Goal: Use online tool/utility: Utilize a website feature to perform a specific function

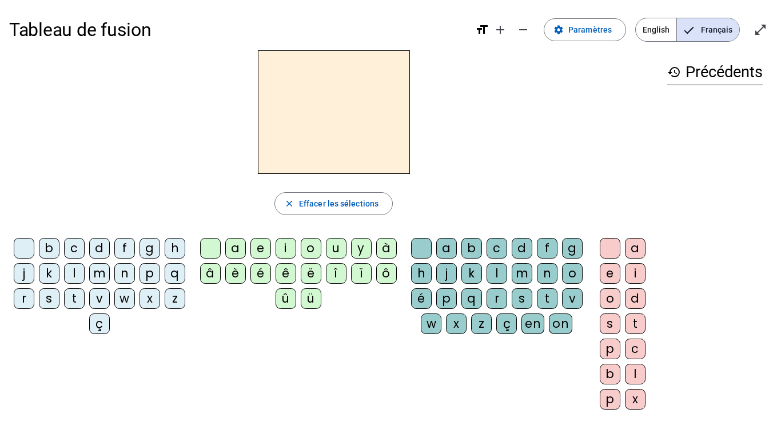
click at [59, 249] on div "b" at bounding box center [49, 248] width 21 height 21
click at [310, 248] on div "o" at bounding box center [311, 248] width 21 height 21
click at [507, 270] on div "l" at bounding box center [497, 273] width 21 height 21
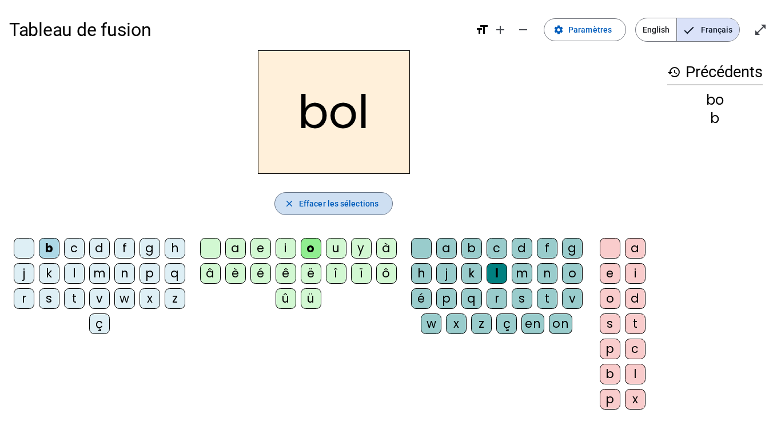
click at [324, 202] on span "Effacer les sélections" at bounding box center [338, 204] width 79 height 14
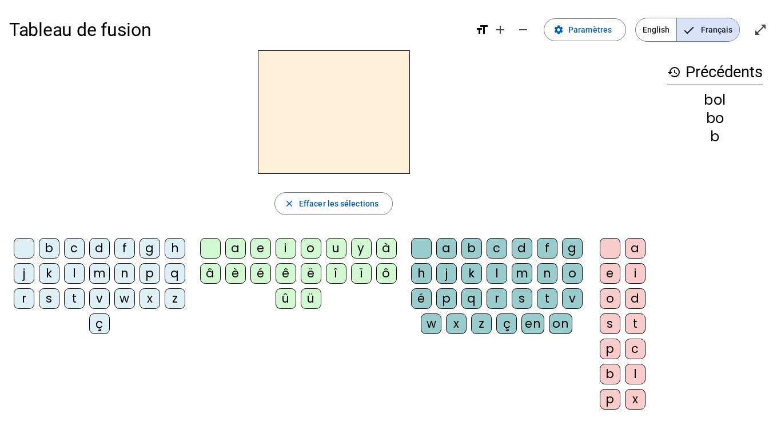
click at [59, 250] on div "b" at bounding box center [49, 248] width 21 height 21
click at [316, 249] on div "o" at bounding box center [311, 248] width 21 height 21
click at [507, 274] on div "l" at bounding box center [497, 273] width 21 height 21
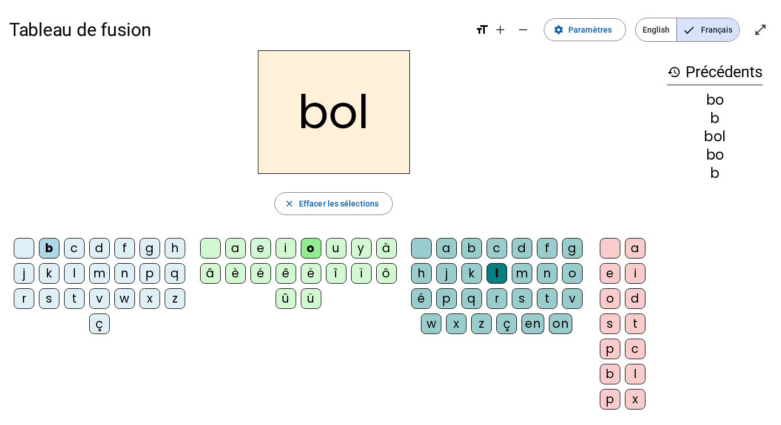
click at [482, 297] on div "q" at bounding box center [471, 298] width 21 height 21
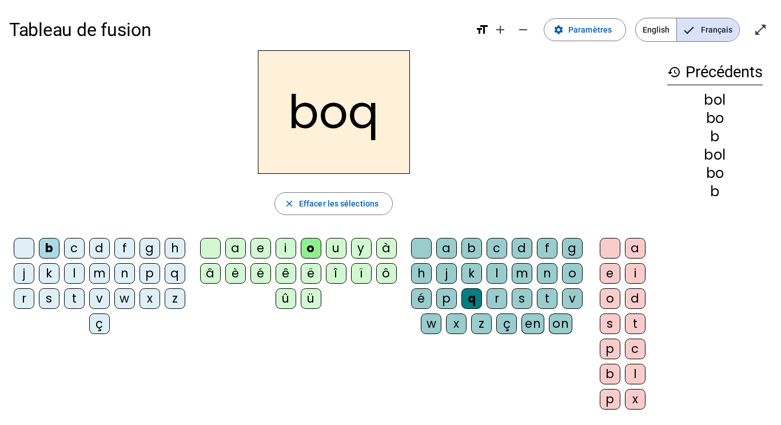
click at [567, 234] on div "a b c d f g h j k l m n o é p q r s t v w x z ç en on" at bounding box center [499, 288] width 185 height 110
click at [558, 245] on div "f" at bounding box center [547, 248] width 21 height 21
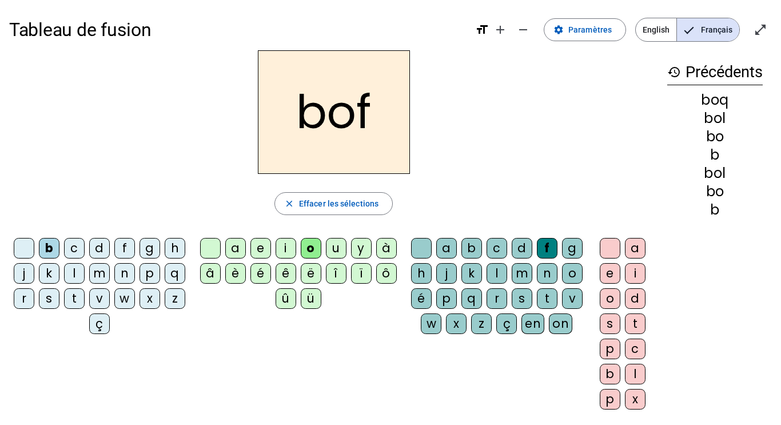
click at [85, 248] on div "c" at bounding box center [74, 248] width 21 height 21
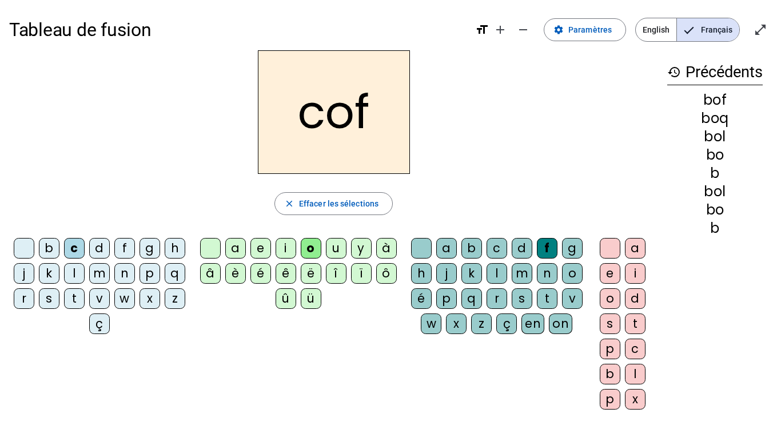
click at [532, 271] on div "m" at bounding box center [522, 273] width 21 height 21
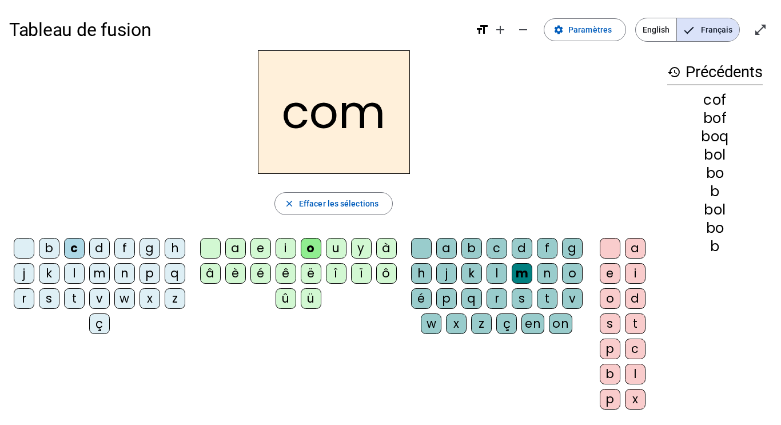
click at [202, 268] on div "â" at bounding box center [210, 273] width 21 height 21
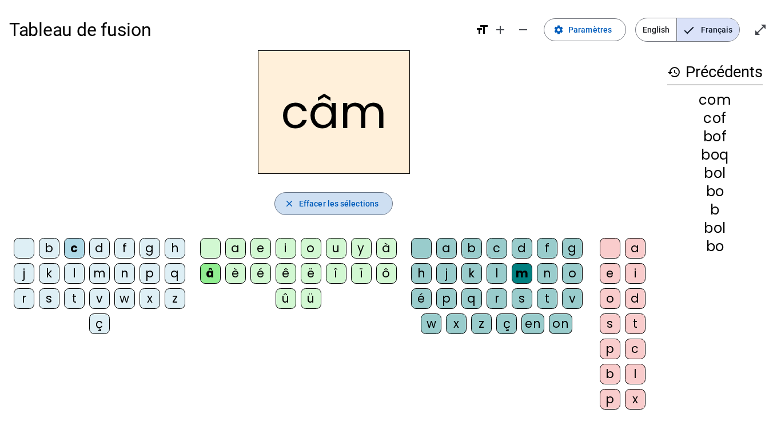
click at [289, 197] on span "button" at bounding box center [333, 203] width 117 height 27
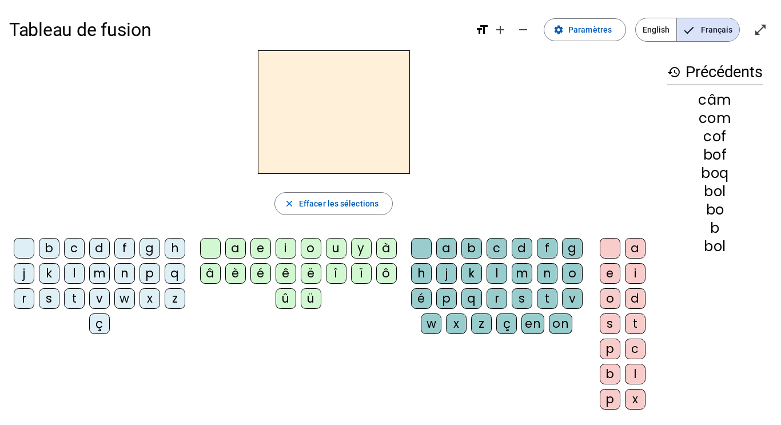
click at [34, 254] on div at bounding box center [24, 248] width 21 height 21
click at [207, 272] on div "â" at bounding box center [210, 273] width 21 height 21
click at [537, 284] on div "n" at bounding box center [547, 273] width 21 height 21
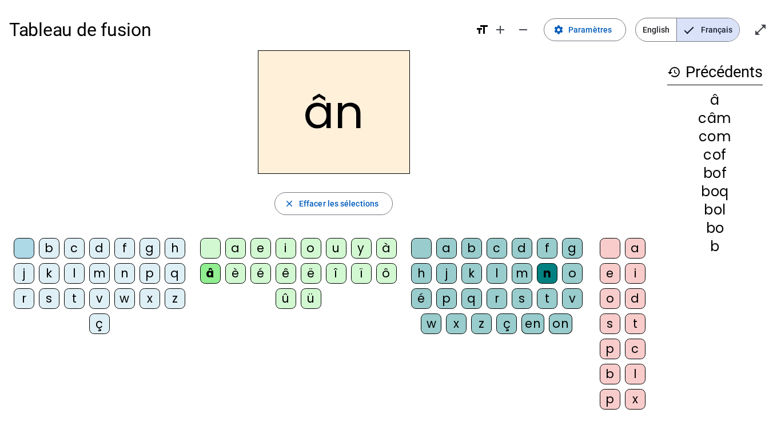
click at [615, 274] on div "e" at bounding box center [610, 273] width 21 height 21
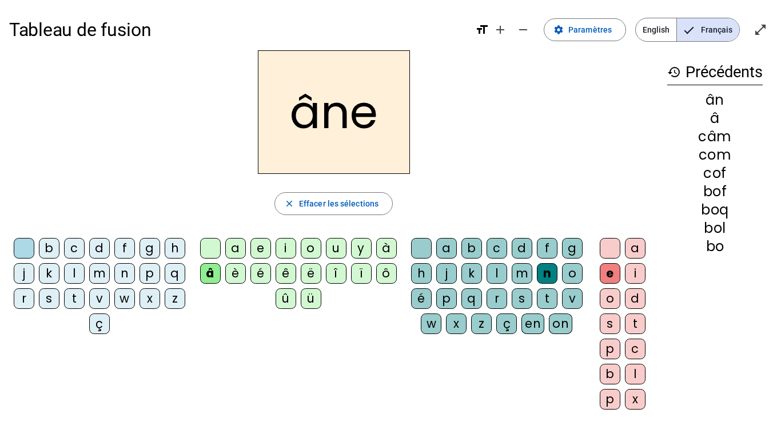
click at [532, 276] on div "m" at bounding box center [522, 273] width 21 height 21
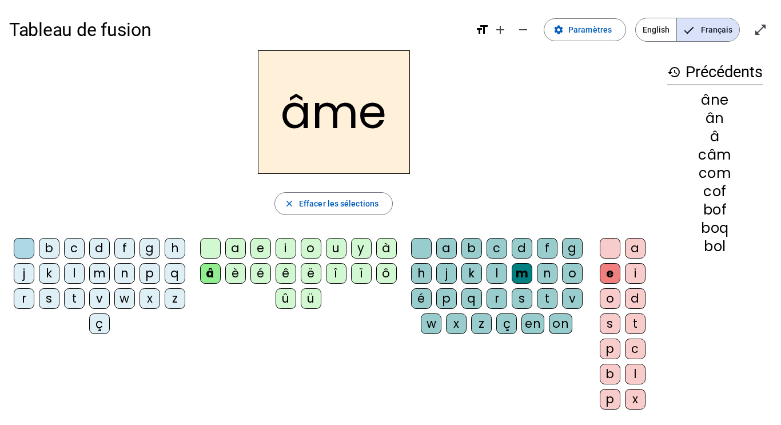
click at [562, 258] on div "g" at bounding box center [572, 248] width 21 height 21
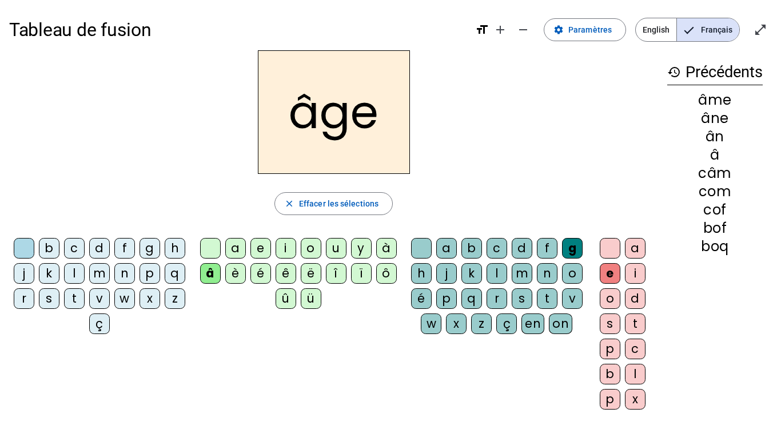
click at [140, 284] on div "p" at bounding box center [150, 273] width 21 height 21
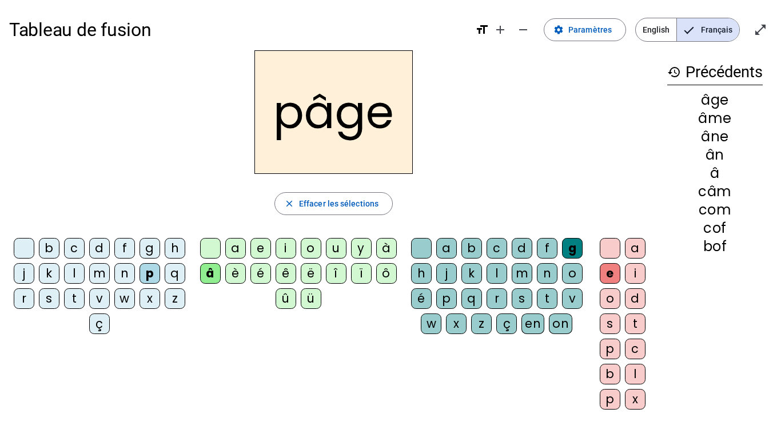
click at [232, 253] on div "a" at bounding box center [235, 248] width 21 height 21
click at [59, 293] on div "s" at bounding box center [49, 298] width 21 height 21
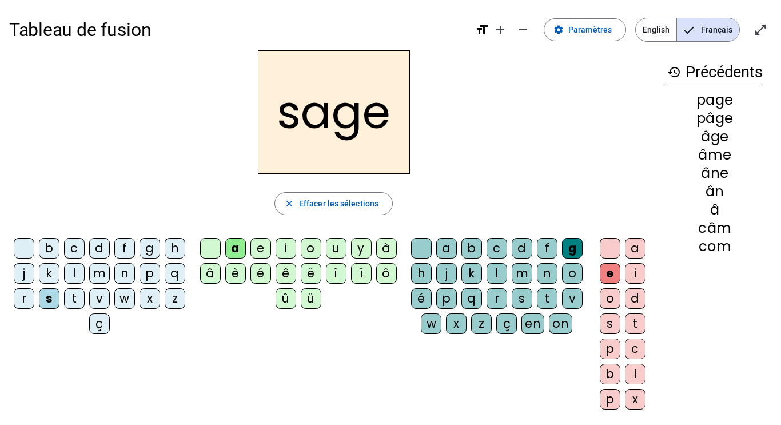
click at [135, 274] on div "n" at bounding box center [124, 273] width 21 height 21
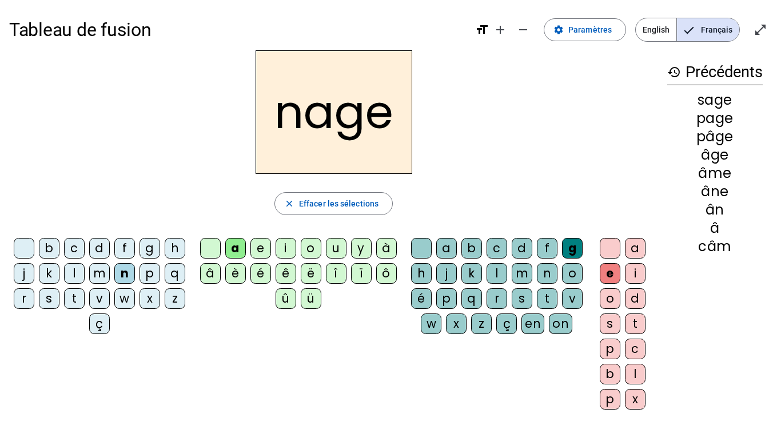
click at [110, 280] on div "m" at bounding box center [99, 273] width 21 height 21
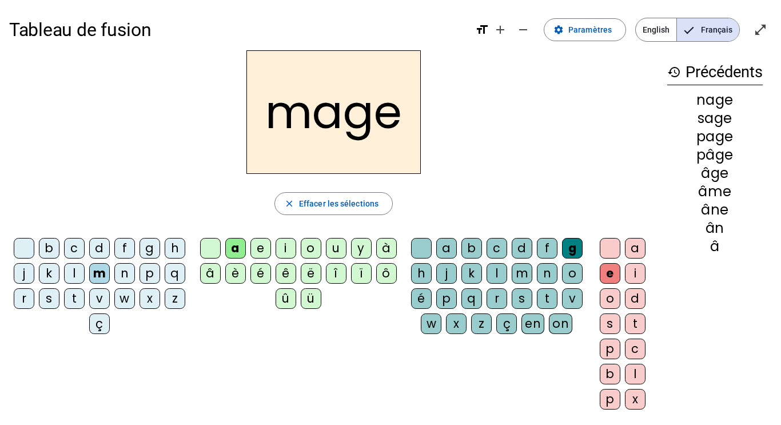
click at [336, 254] on div "u" at bounding box center [336, 248] width 21 height 21
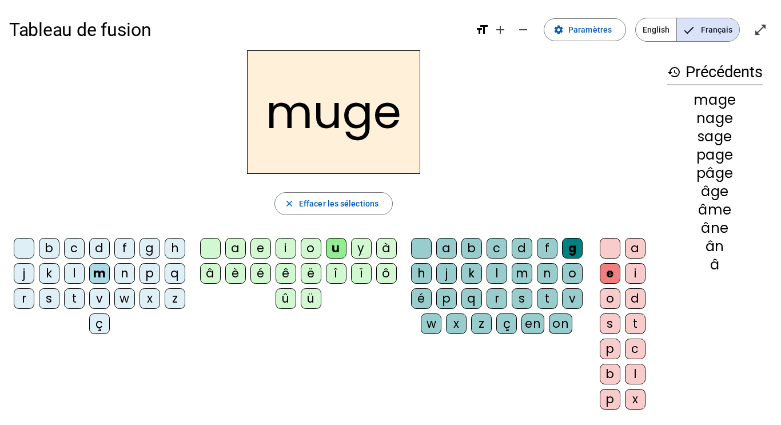
click at [85, 278] on div "l" at bounding box center [74, 273] width 21 height 21
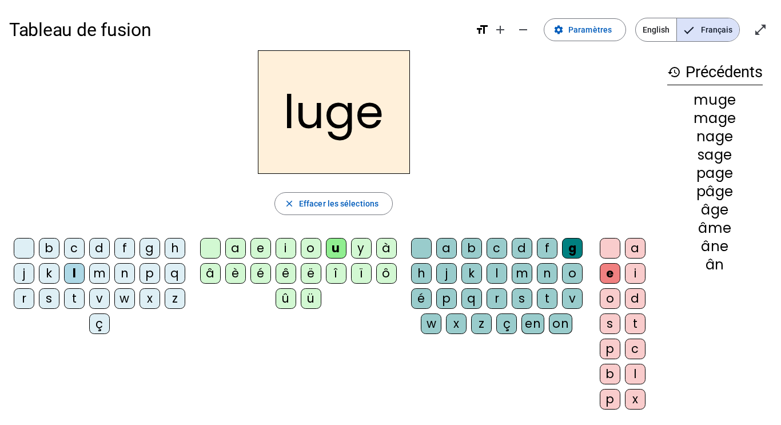
click at [312, 245] on div "o" at bounding box center [311, 248] width 21 height 21
